Goal: Transaction & Acquisition: Purchase product/service

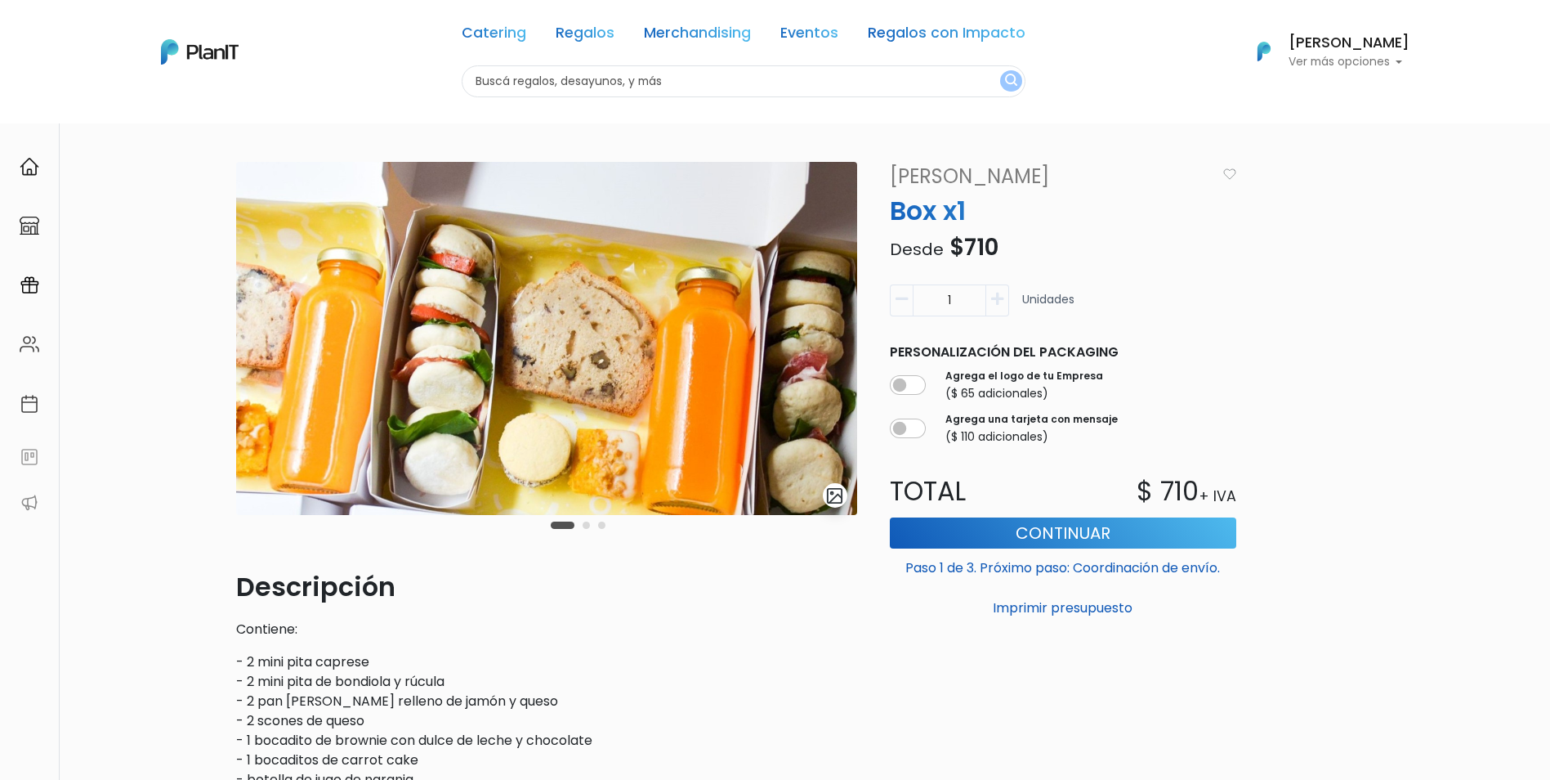
click at [581, 83] on input "text" at bounding box center [744, 81] width 564 height 32
type input "kit bienvenida"
click at [1000, 70] on button "submit" at bounding box center [1011, 80] width 22 height 21
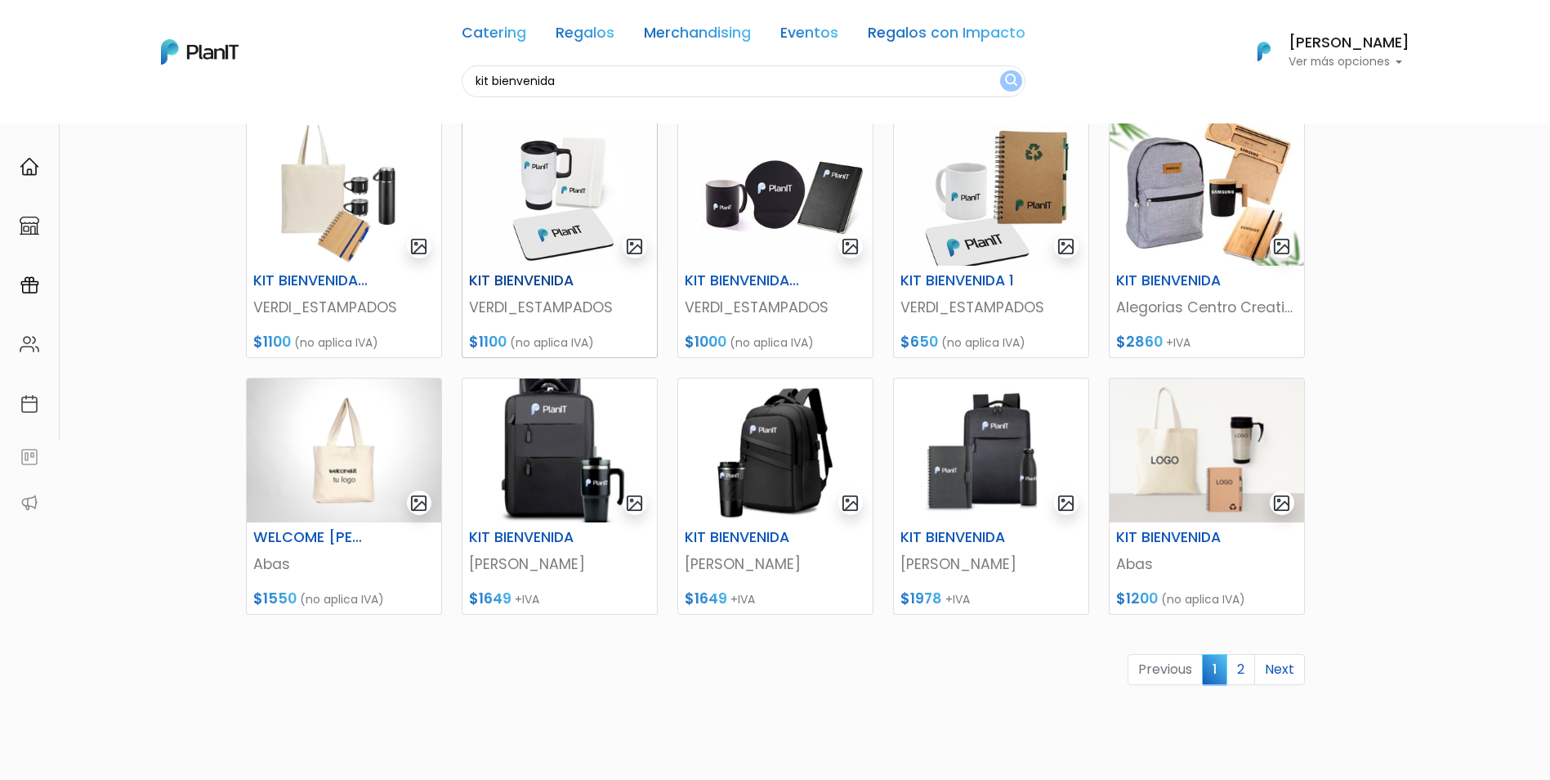
scroll to position [490, 0]
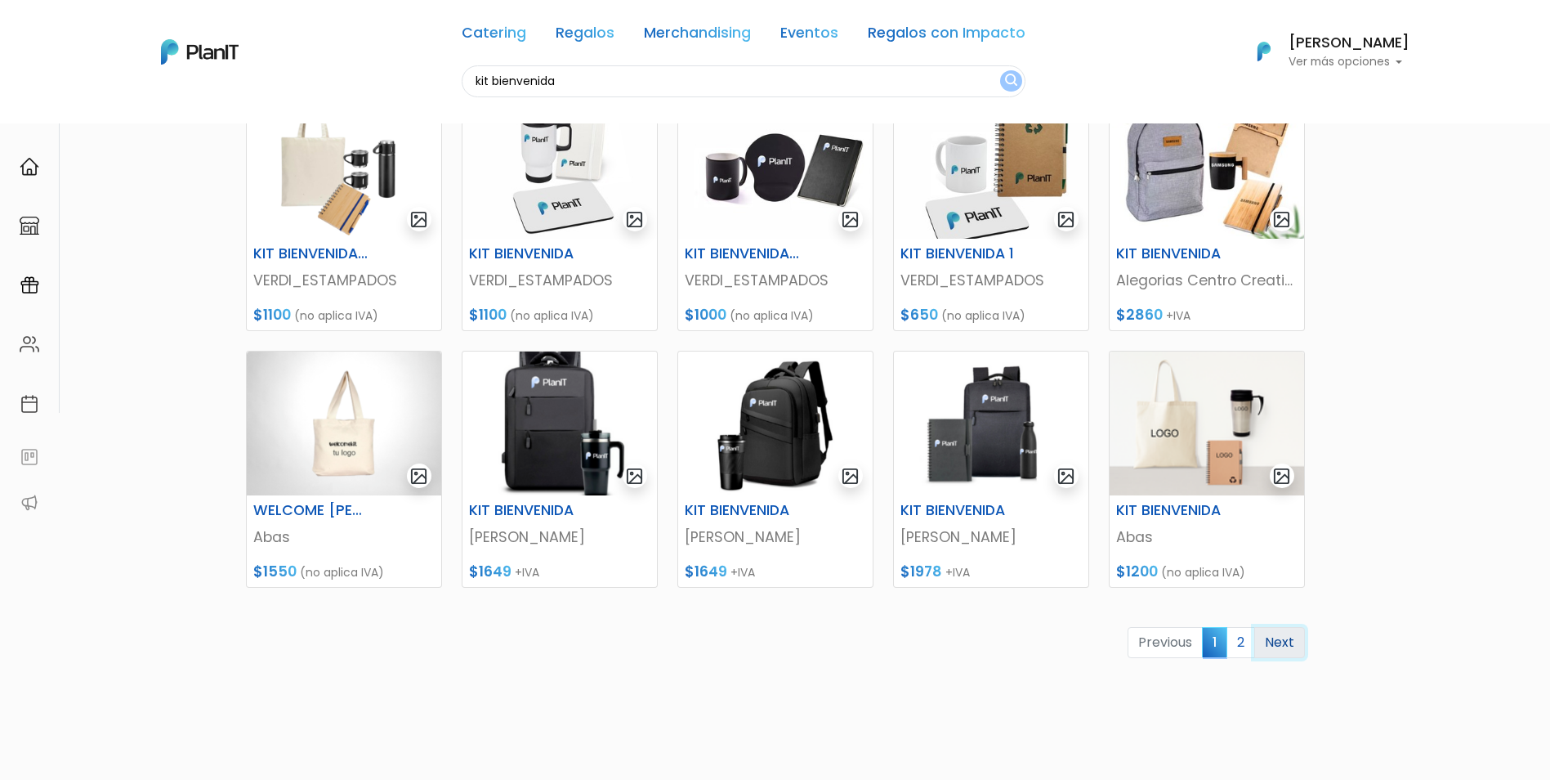
click at [1273, 647] on link "Next" at bounding box center [1279, 642] width 51 height 31
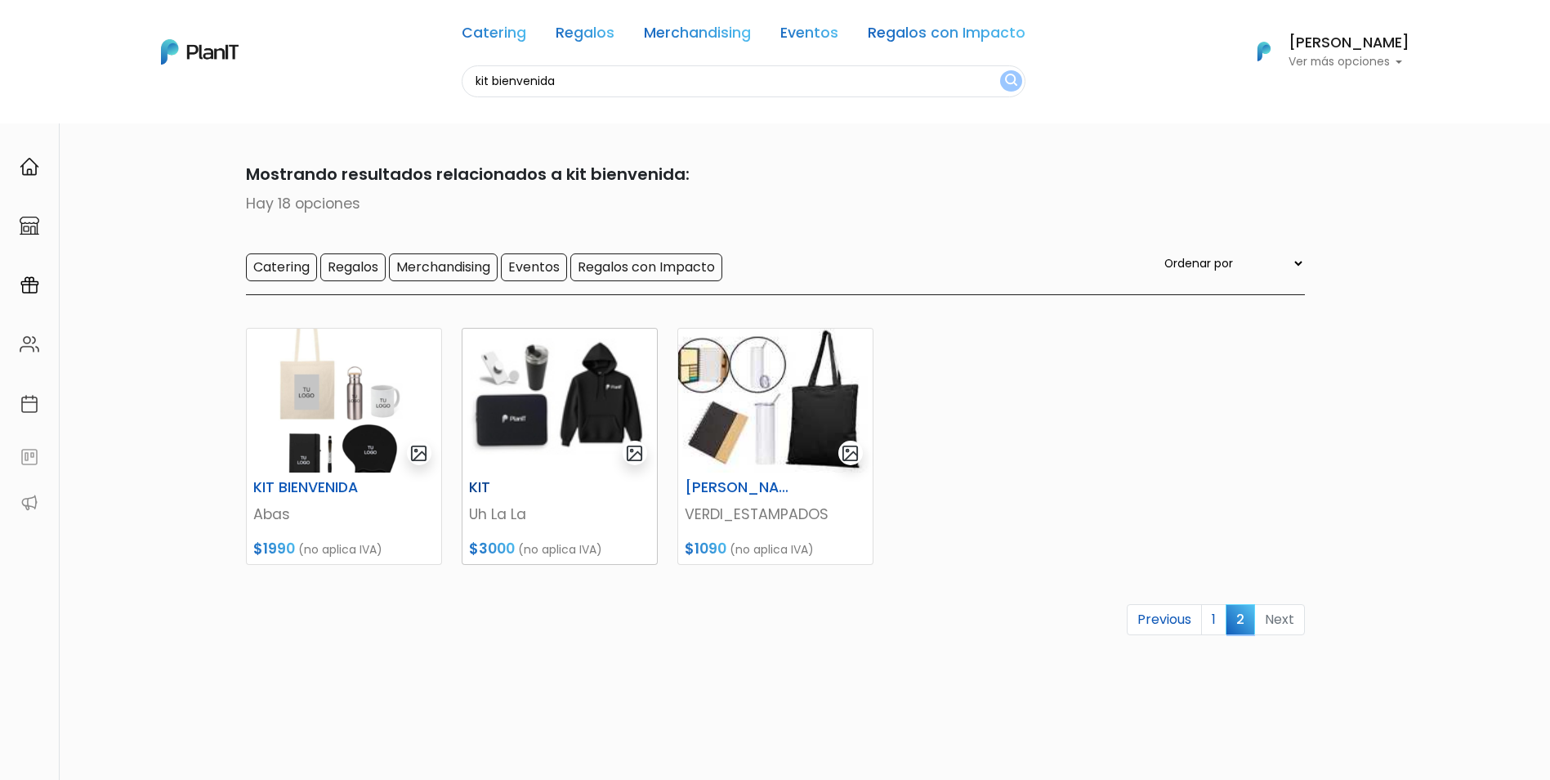
click at [530, 441] on img at bounding box center [560, 401] width 194 height 144
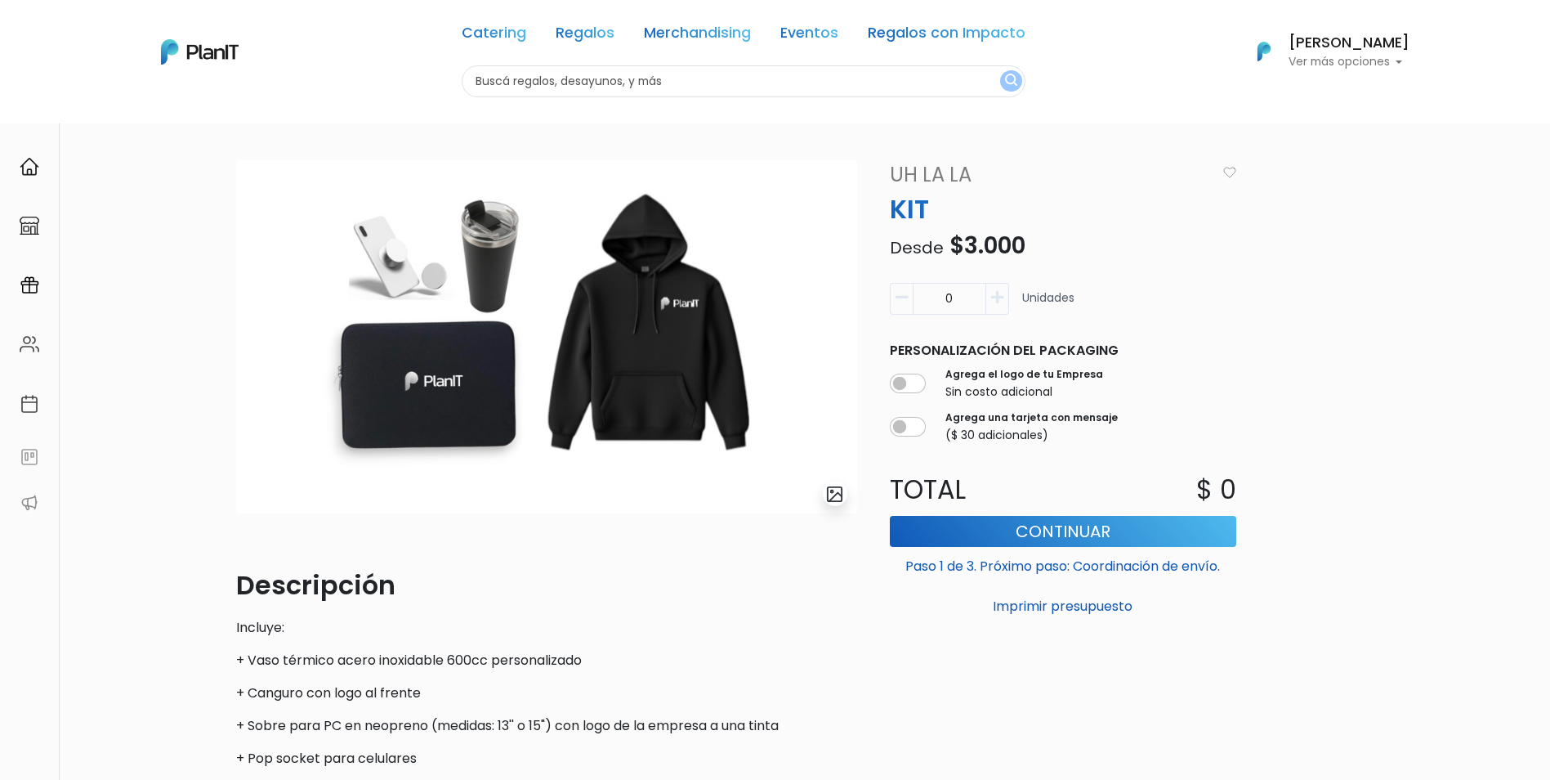
scroll to position [82, 0]
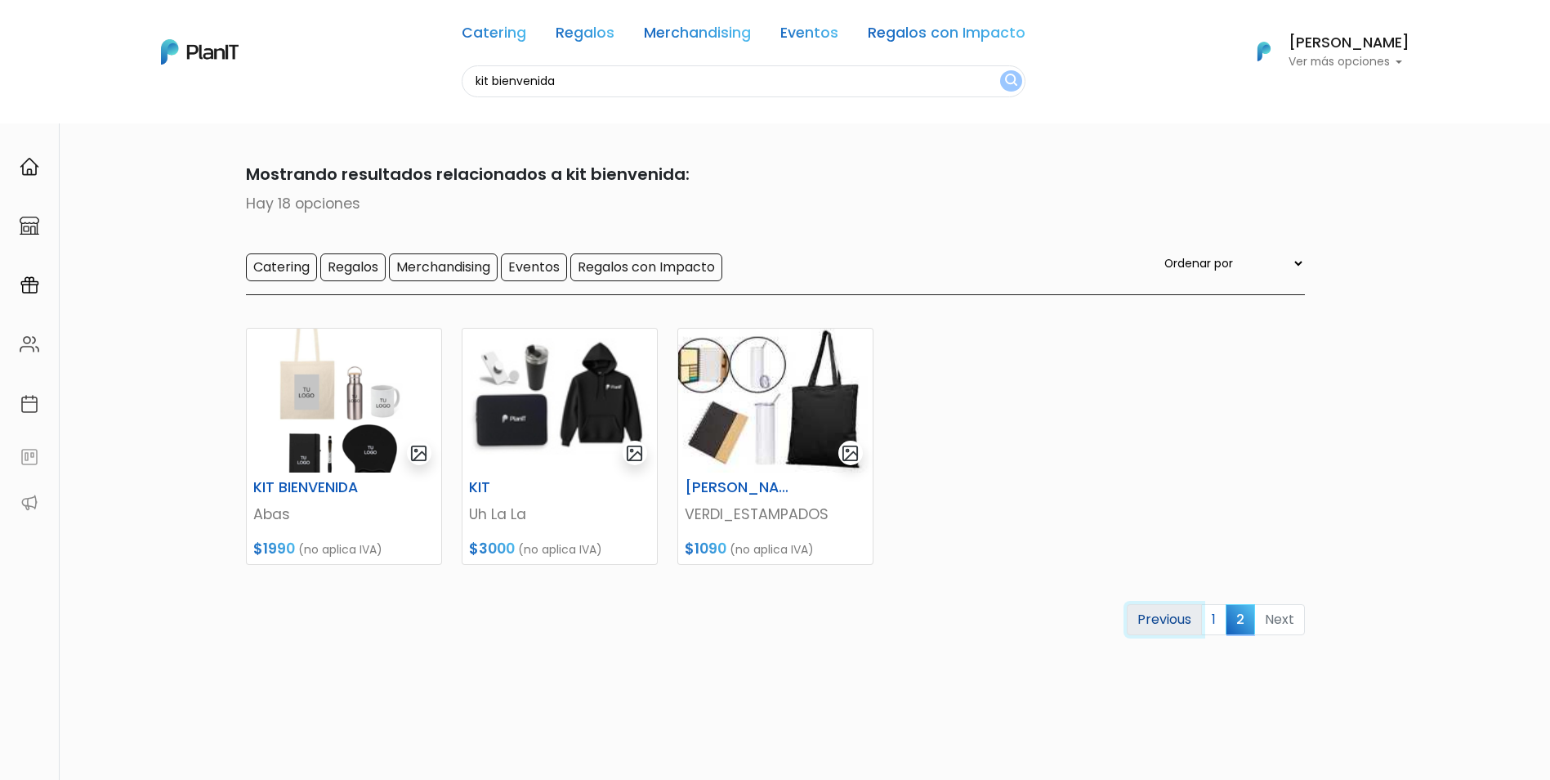
click at [1186, 624] on link "Previous" at bounding box center [1164, 619] width 75 height 31
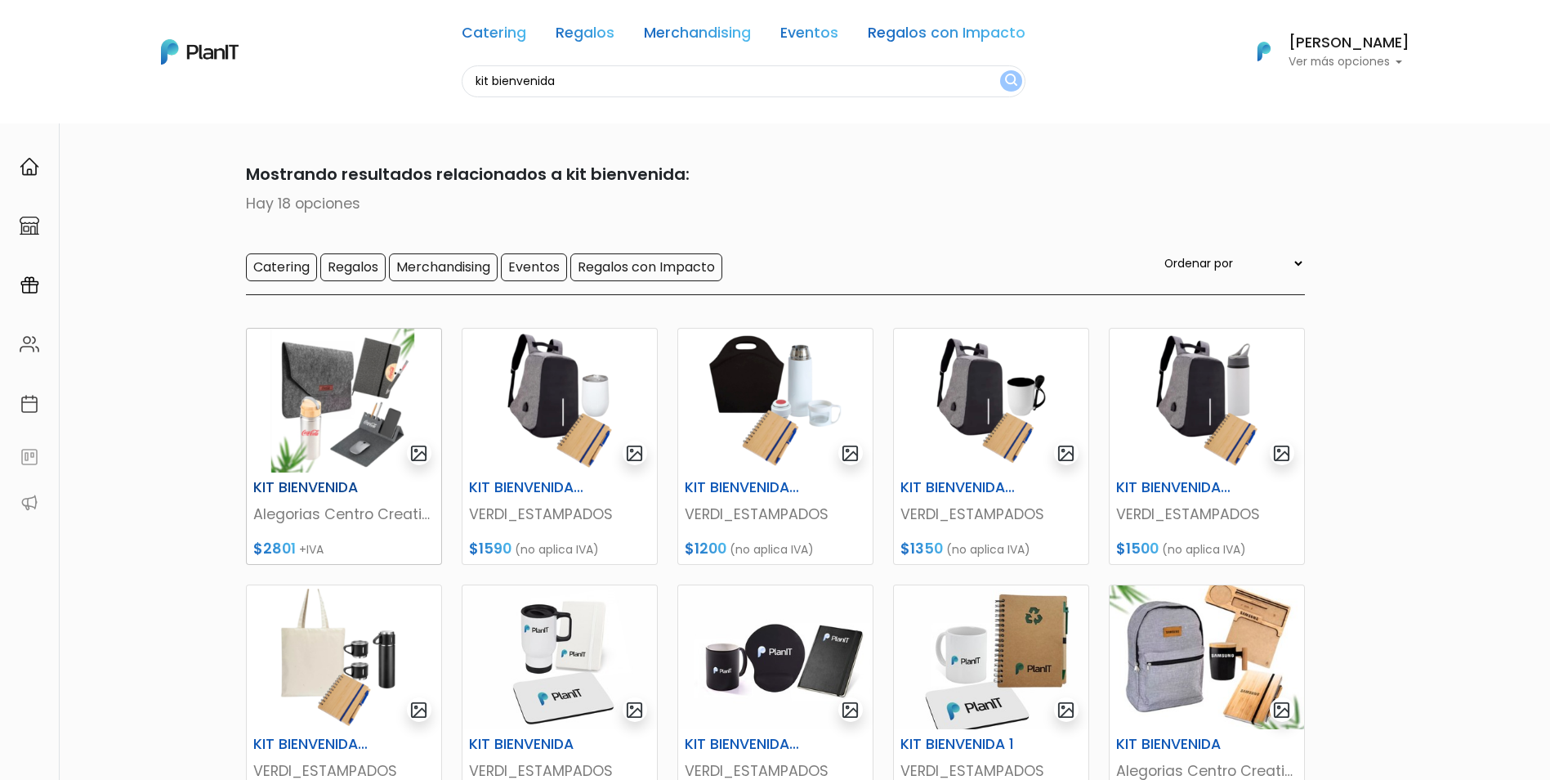
click at [346, 364] on img at bounding box center [344, 401] width 194 height 144
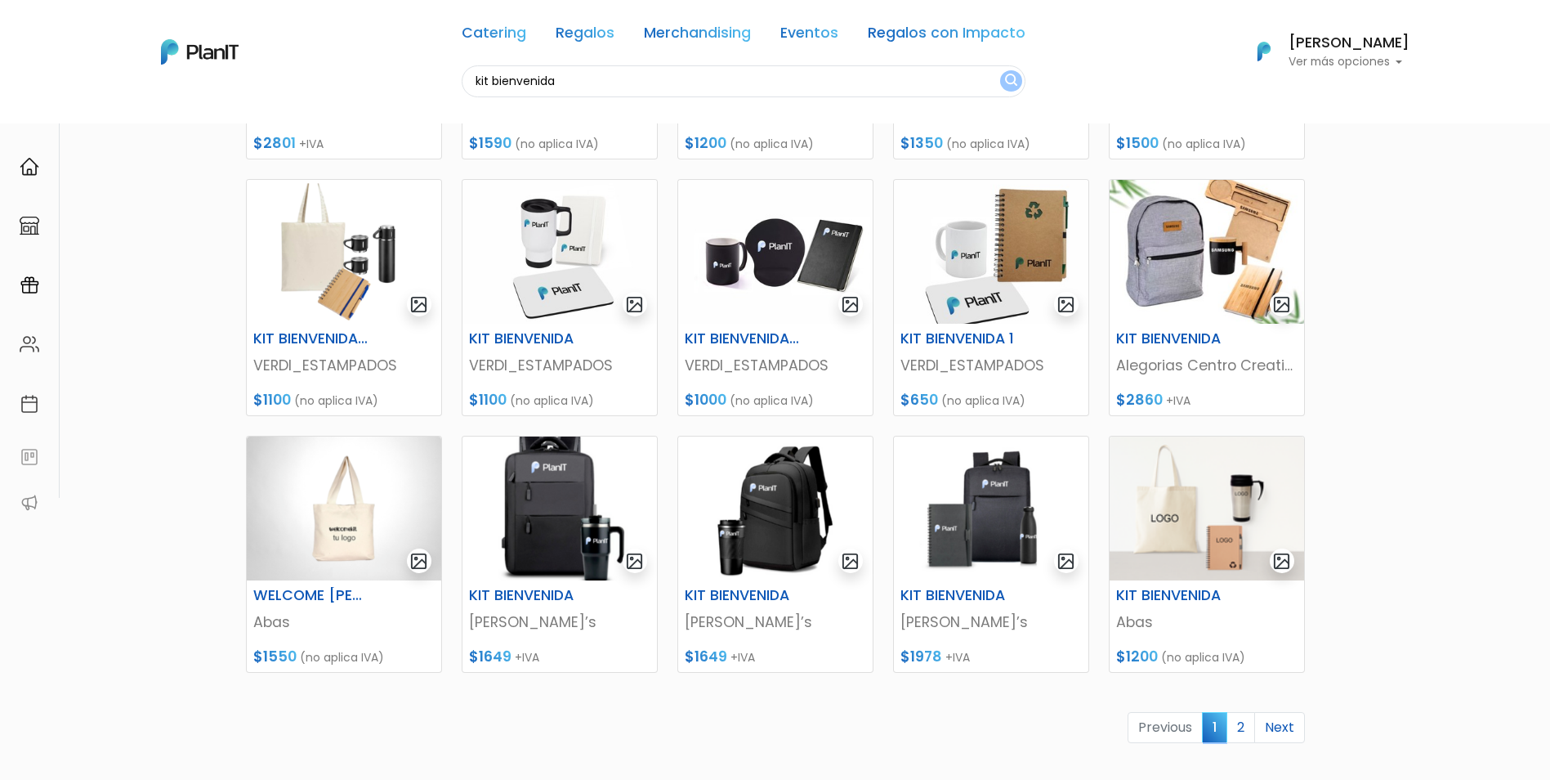
scroll to position [409, 0]
